Goal: Transaction & Acquisition: Purchase product/service

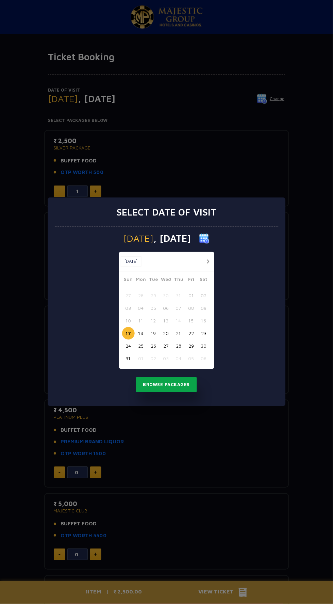
click at [172, 385] on button "Browse Packages" at bounding box center [166, 385] width 61 height 16
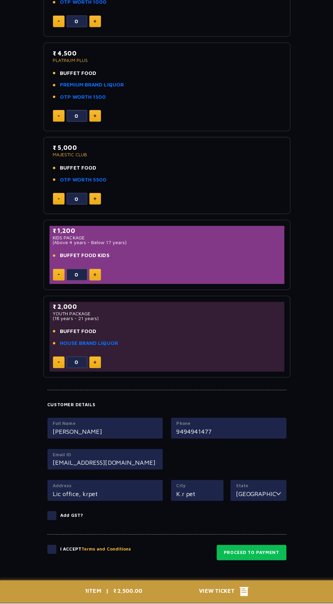
scroll to position [372, 0]
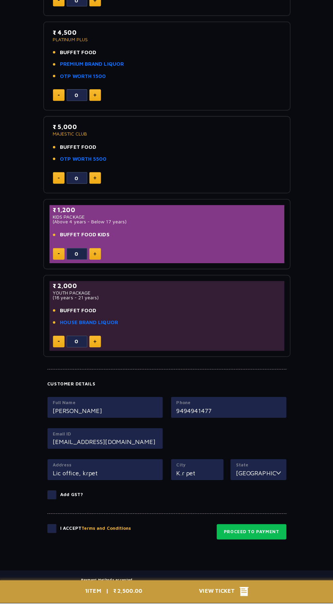
click at [122, 473] on input "Lic office, krpet" at bounding box center [106, 475] width 104 height 9
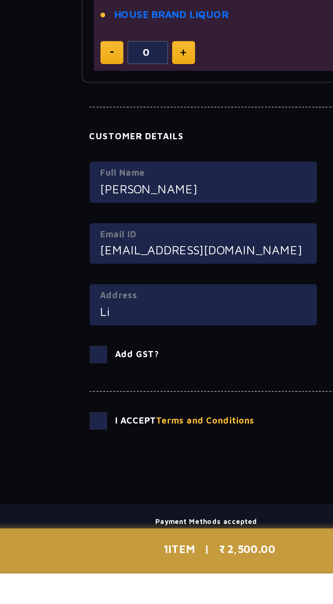
type input "L"
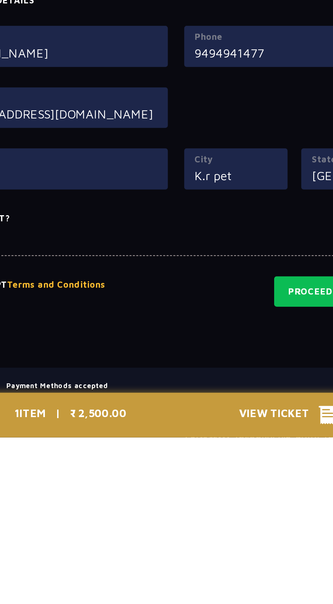
type input "Ongole"
click at [205, 470] on input "K.r pet" at bounding box center [197, 472] width 42 height 9
type input "K"
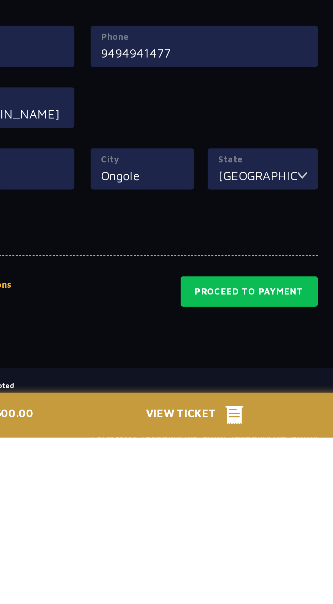
type input "Ongole"
click at [268, 472] on input "[GEOGRAPHIC_DATA]" at bounding box center [254, 472] width 39 height 9
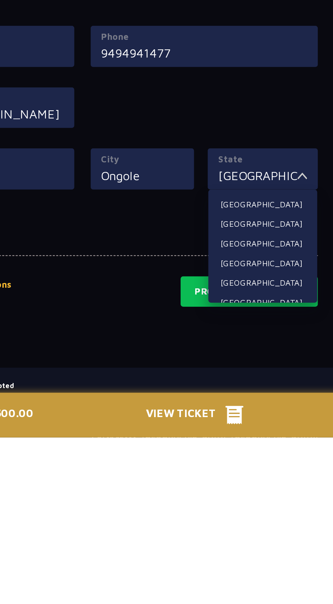
click at [251, 482] on li "[GEOGRAPHIC_DATA]" at bounding box center [257, 486] width 54 height 9
type input "[GEOGRAPHIC_DATA]"
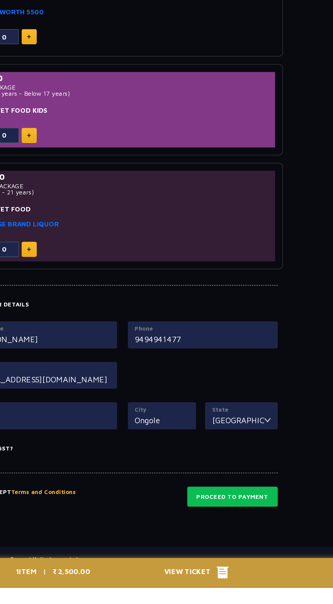
scroll to position [370, 0]
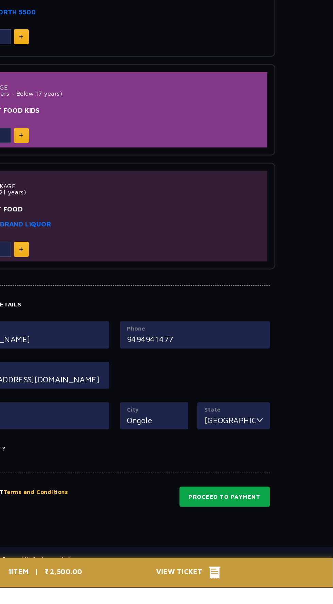
click at [263, 532] on button "Proceed to Payment" at bounding box center [250, 535] width 69 height 16
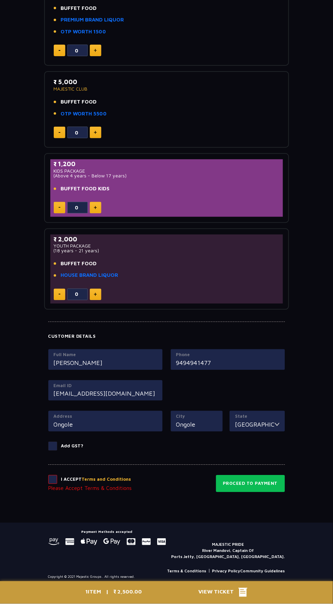
scroll to position [422, 0]
click at [268, 481] on button "Proceed to Payment" at bounding box center [250, 483] width 69 height 17
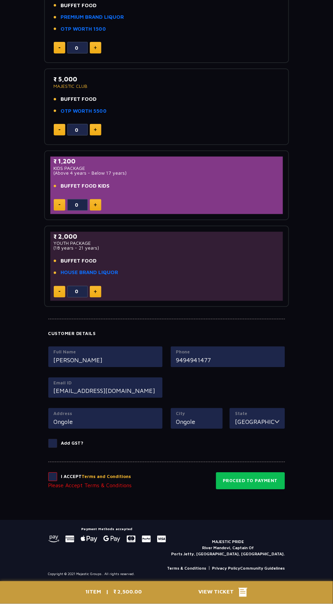
click at [55, 473] on span at bounding box center [52, 477] width 9 height 9
click at [0, 0] on input "checkbox" at bounding box center [0, 0] width 0 height 0
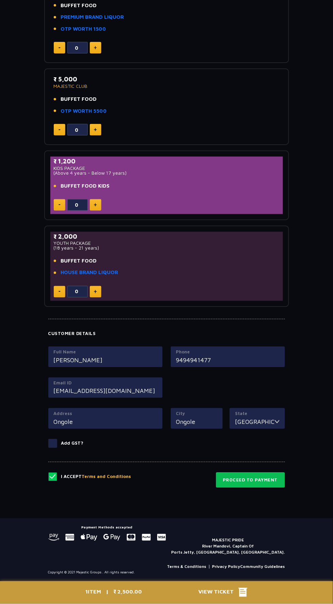
scroll to position [423, 0]
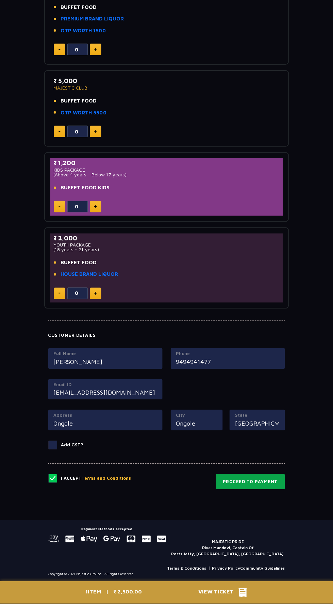
click at [262, 480] on button "Proceed to Payment" at bounding box center [250, 482] width 69 height 16
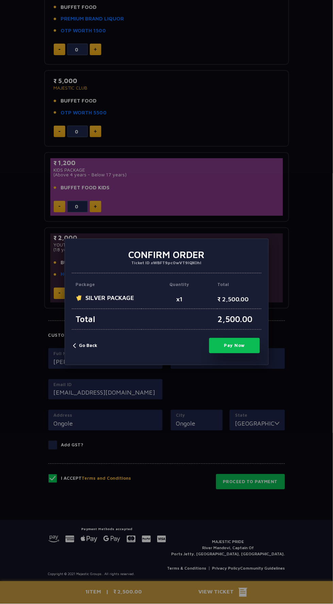
click at [249, 349] on button "Pay Now" at bounding box center [234, 345] width 51 height 15
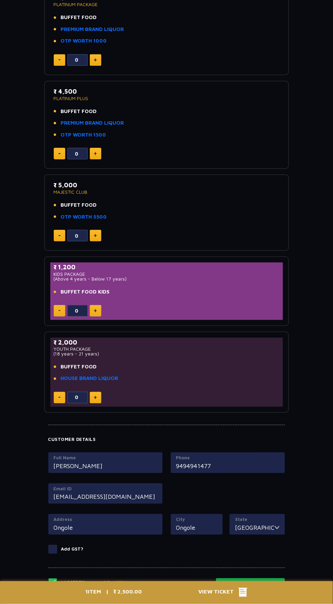
scroll to position [319, 0]
click at [262, 584] on button "Proceed to Payment" at bounding box center [250, 587] width 69 height 16
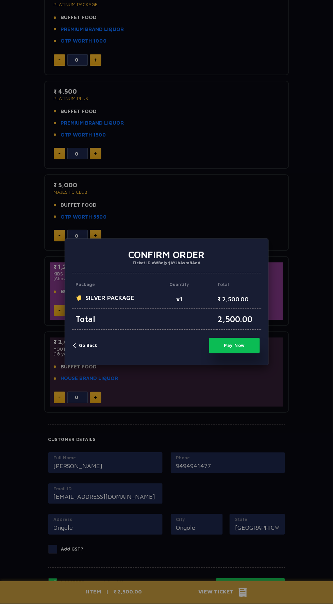
click at [234, 330] on p "2,500.00" at bounding box center [240, 319] width 44 height 21
click at [236, 353] on button "Pay Now" at bounding box center [234, 345] width 51 height 15
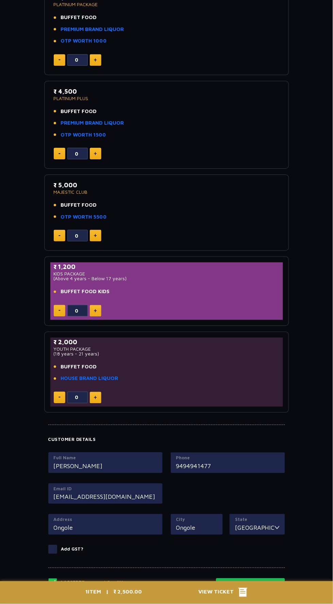
type input "0"
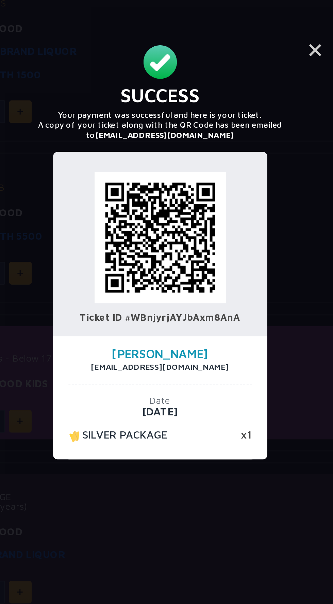
scroll to position [243, 0]
